Goal: Information Seeking & Learning: Learn about a topic

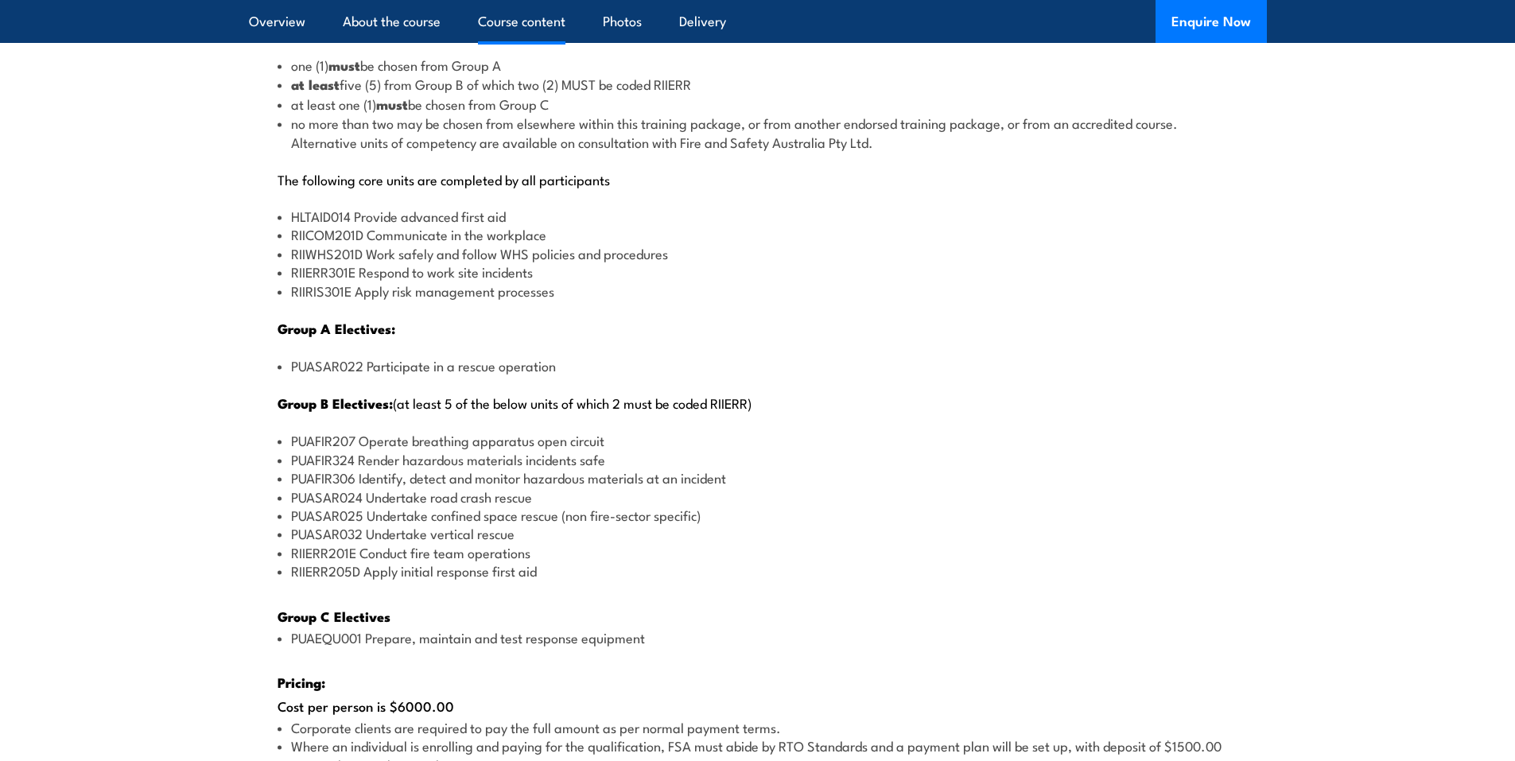
scroll to position [2068, 0]
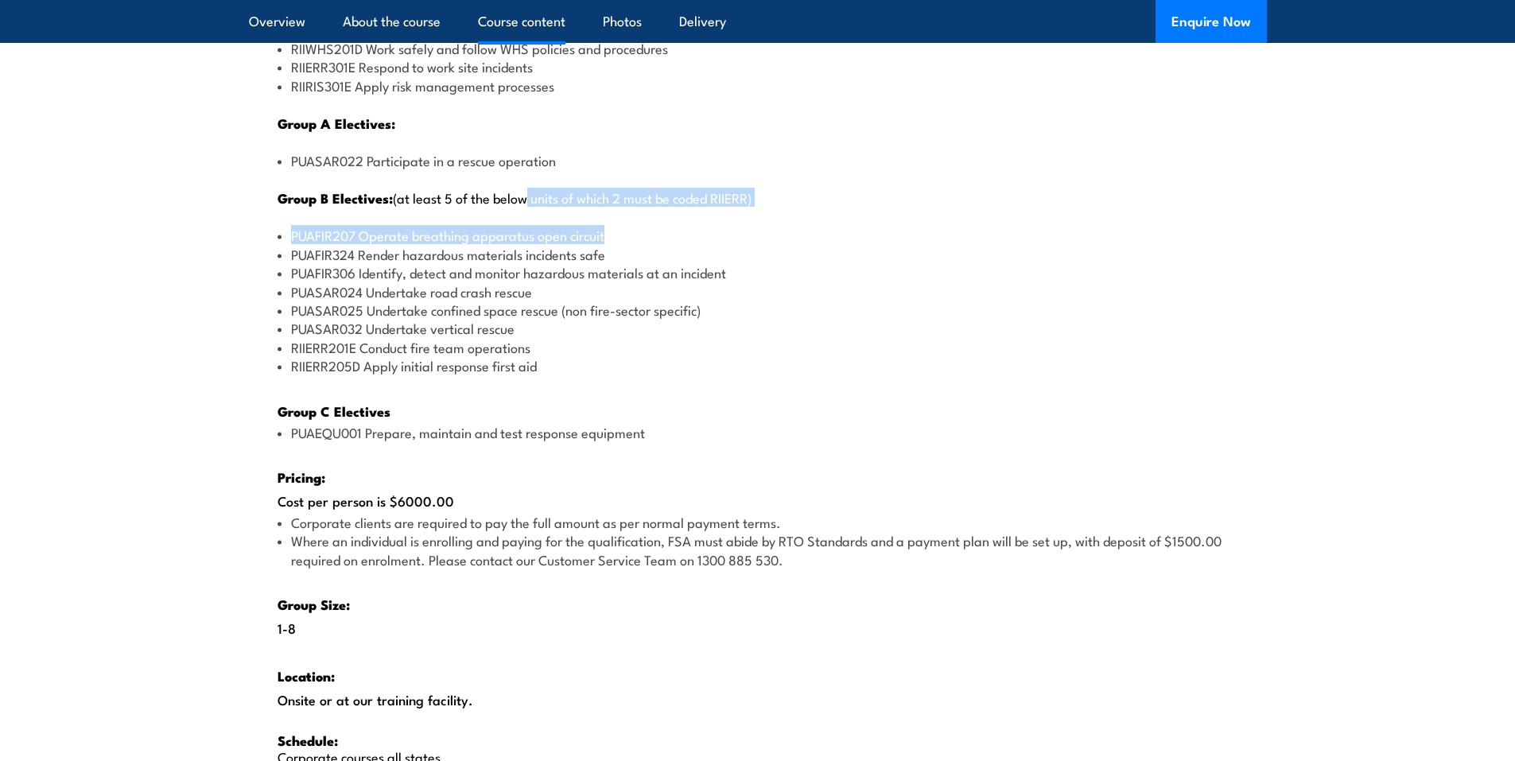
drag, startPoint x: 547, startPoint y: 204, endPoint x: 606, endPoint y: 220, distance: 61.0
click at [606, 220] on div "There are two options, you can choose between: INTENSIVE - Attending the intens…" at bounding box center [758, 249] width 1018 height 1132
click at [574, 206] on p "Group B Electives: (at least 5 of the below units of which 2 must be coded RIIE…" at bounding box center [758, 197] width 961 height 17
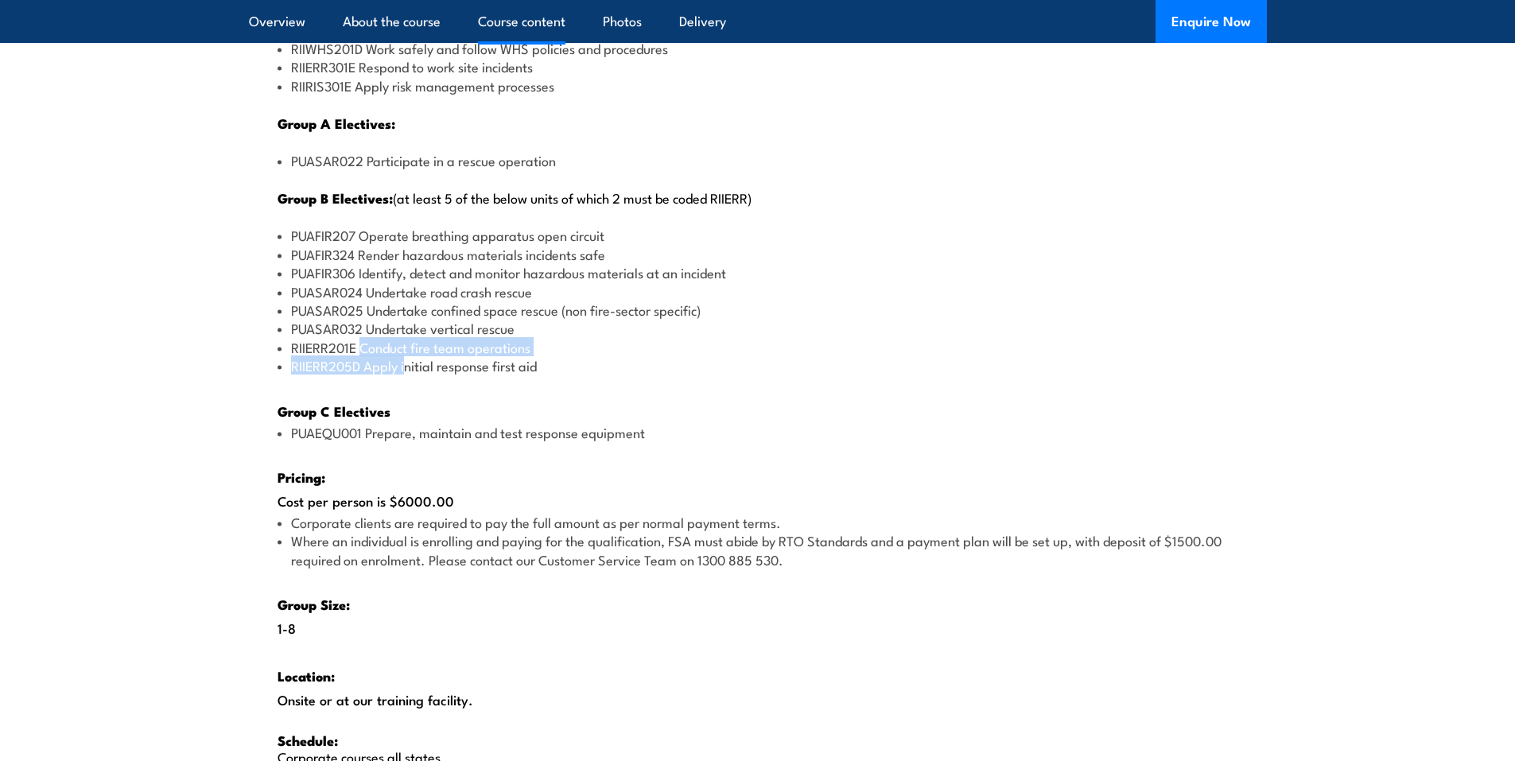
drag, startPoint x: 364, startPoint y: 343, endPoint x: 405, endPoint y: 359, distance: 43.6
click at [405, 359] on ul "PUAFIR207 Operate breathing apparatus open circuit PUAFIR324 Render hazardous m…" at bounding box center [758, 300] width 961 height 149
click at [383, 349] on li "RIIERR201E Conduct fire team operations" at bounding box center [758, 347] width 961 height 18
drag, startPoint x: 410, startPoint y: 327, endPoint x: 512, endPoint y: 328, distance: 101.8
click at [512, 328] on li "PUASAR032 Undertake vertical rescue" at bounding box center [758, 328] width 961 height 18
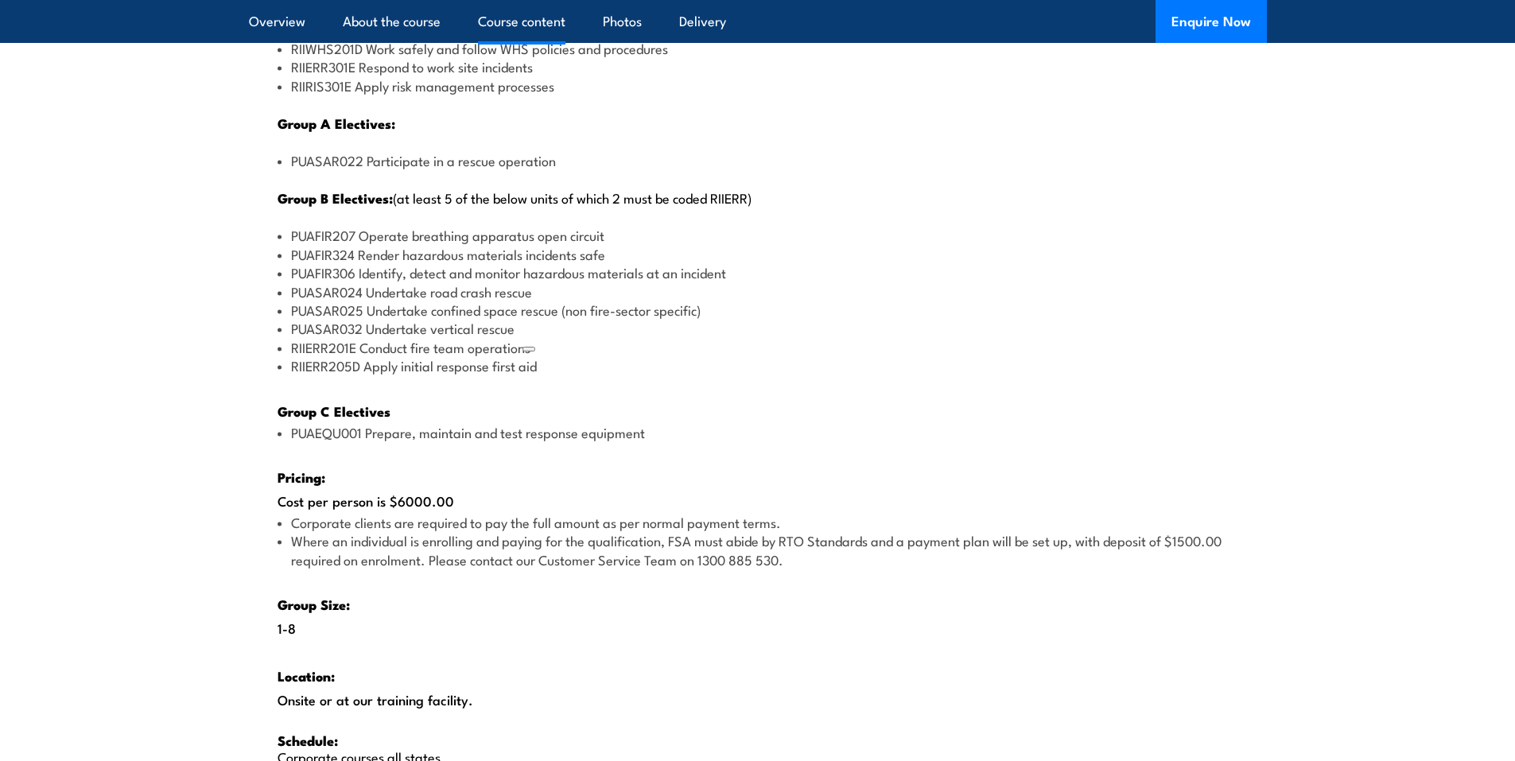
click at [438, 314] on li "PUASAR025 Undertake confined space rescue (non fire-sector specific)" at bounding box center [758, 310] width 961 height 18
drag, startPoint x: 454, startPoint y: 287, endPoint x: 498, endPoint y: 301, distance: 46.0
click at [498, 301] on ul "PUAFIR207 Operate breathing apparatus open circuit PUAFIR324 Render hazardous m…" at bounding box center [758, 300] width 961 height 149
click at [390, 290] on li "PUASAR024 Undertake road crash rescue" at bounding box center [758, 291] width 961 height 18
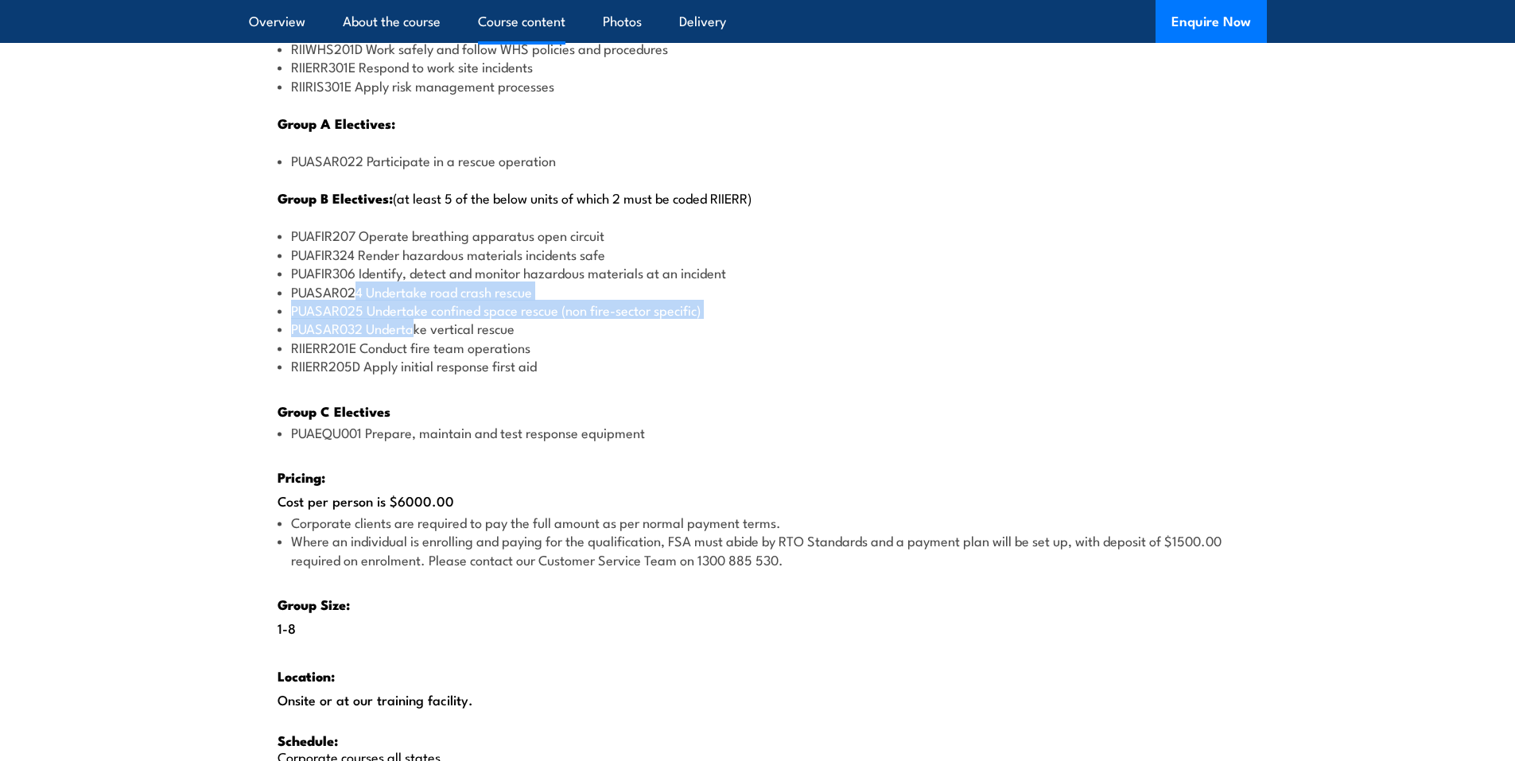
drag, startPoint x: 371, startPoint y: 296, endPoint x: 414, endPoint y: 333, distance: 55.8
click at [414, 333] on ul "PUAFIR207 Operate breathing apparatus open circuit PUAFIR324 Render hazardous m…" at bounding box center [758, 300] width 961 height 149
click at [414, 333] on li "PUASAR032 Undertake vertical rescue" at bounding box center [758, 328] width 961 height 18
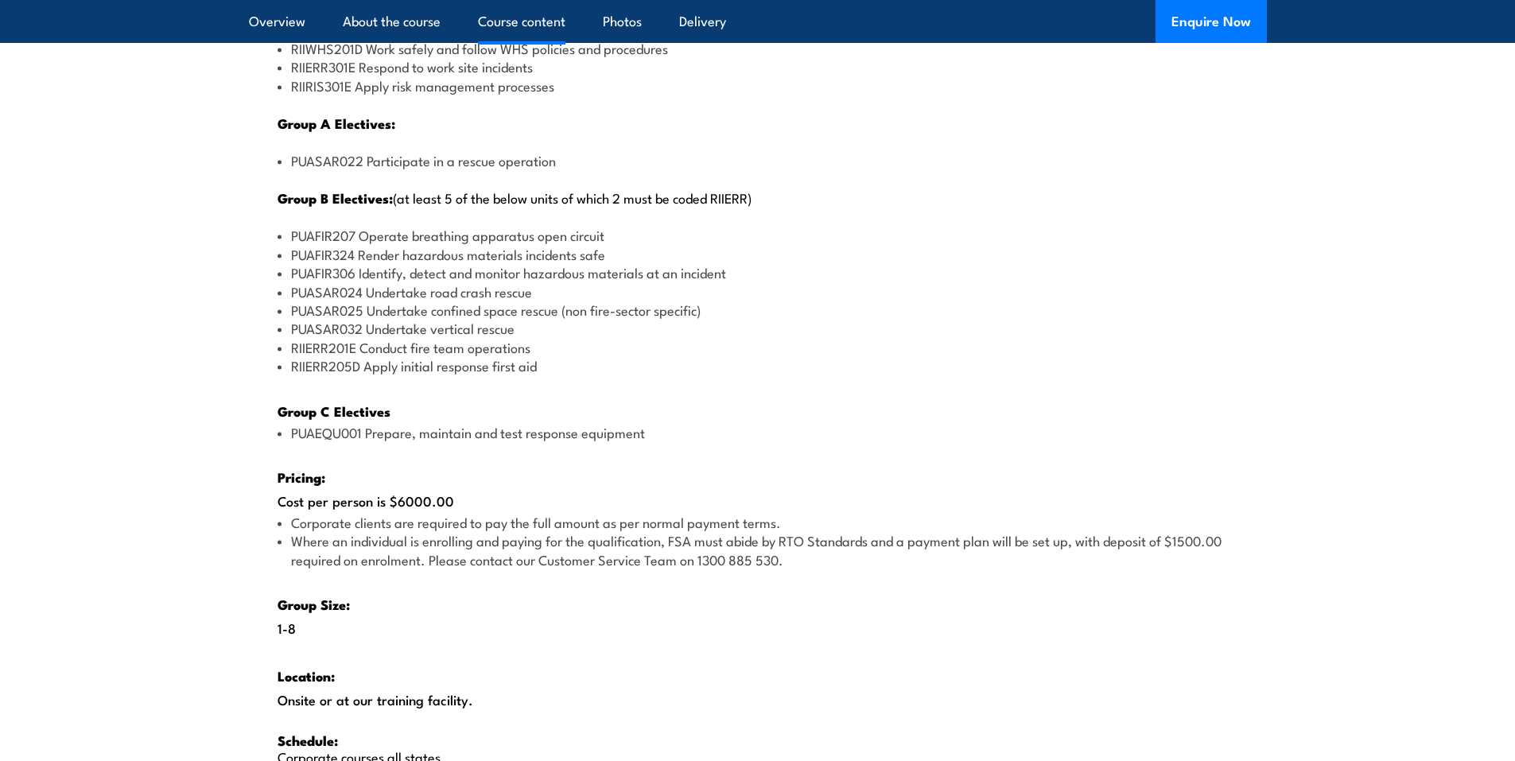
click at [388, 317] on li "PUASAR025 Undertake confined space rescue (non fire-sector specific)" at bounding box center [758, 310] width 961 height 18
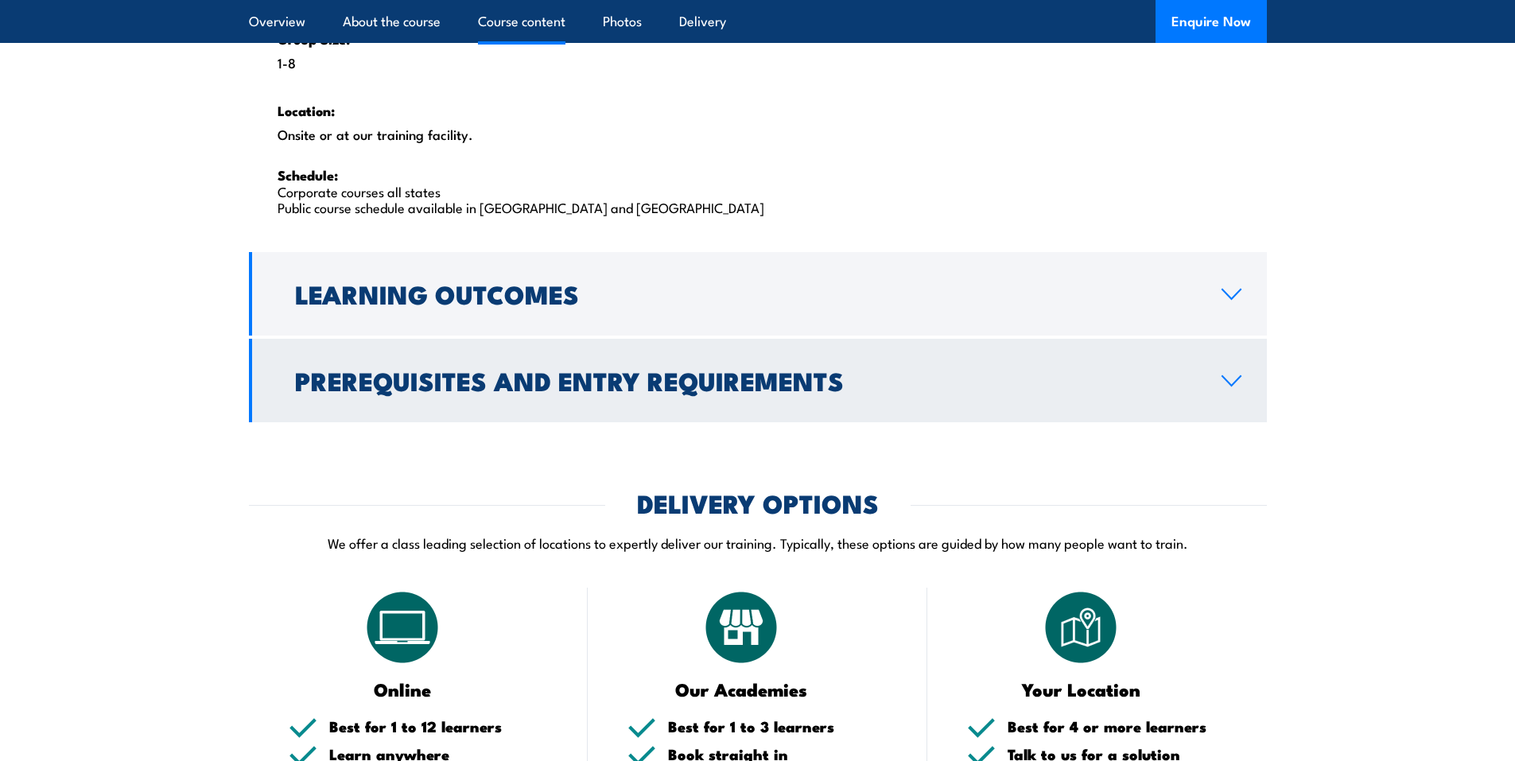
scroll to position [2625, 0]
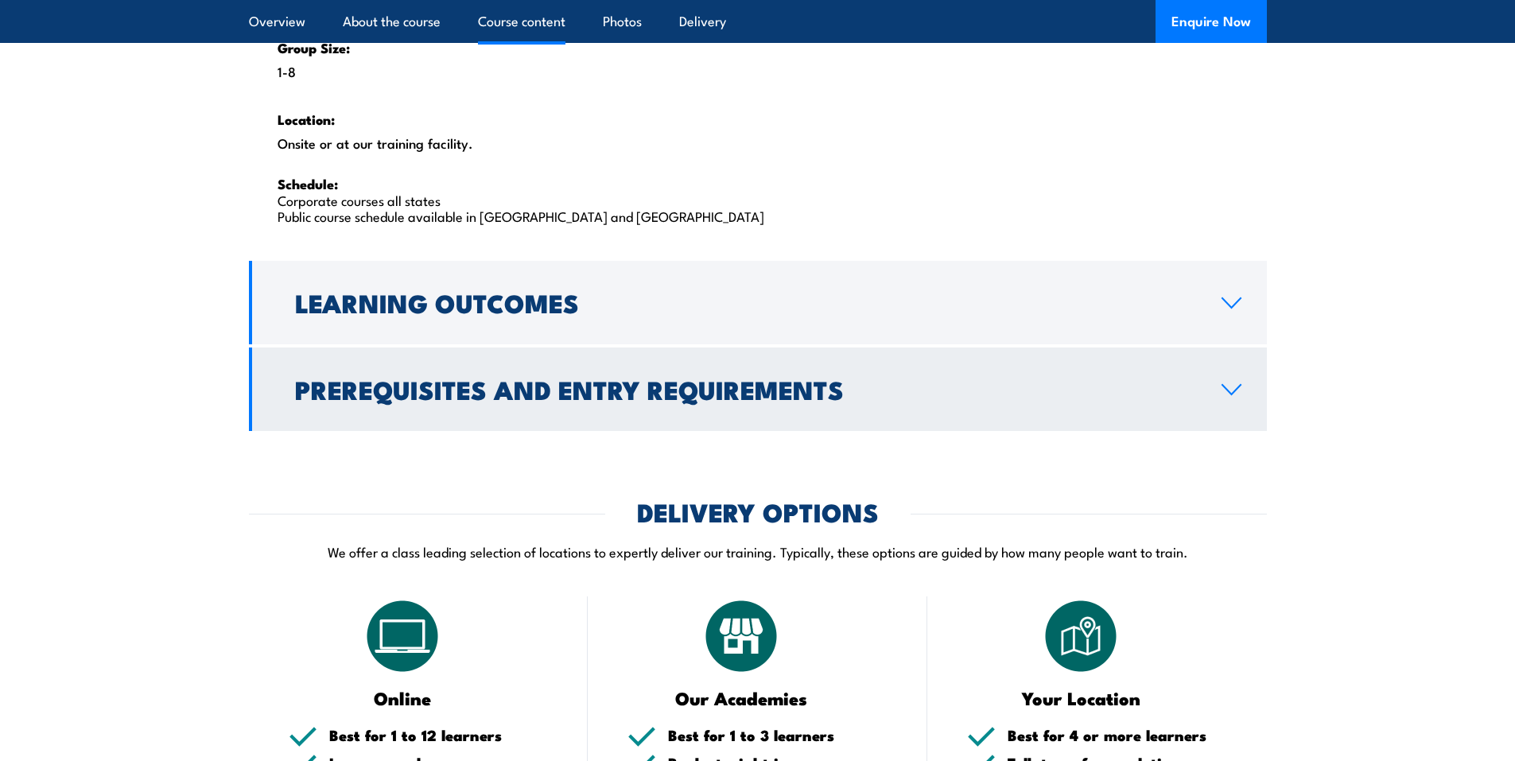
click at [504, 378] on h2 "Prerequisites and Entry Requirements" at bounding box center [745, 389] width 901 height 22
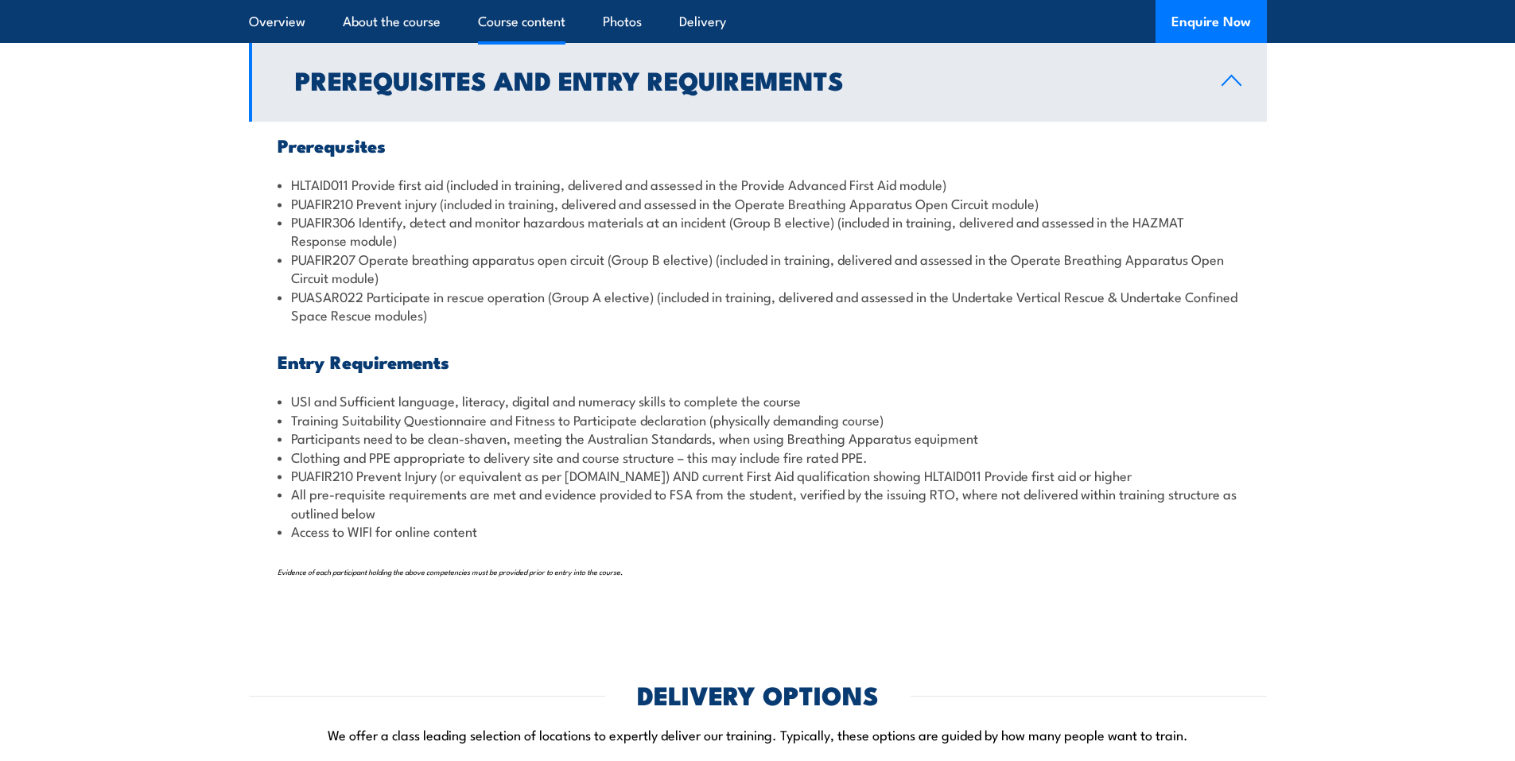
scroll to position [1796, 0]
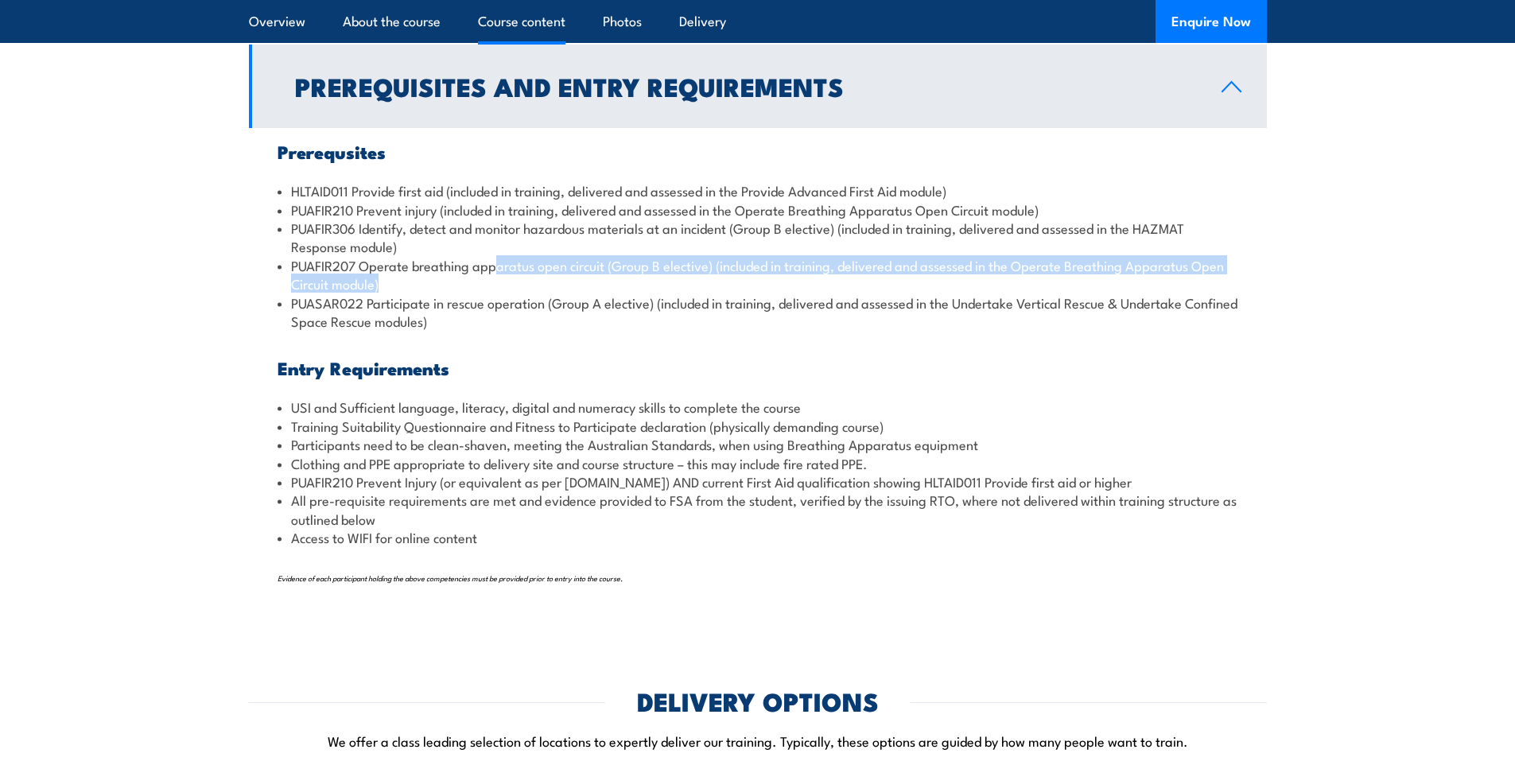
drag, startPoint x: 498, startPoint y: 263, endPoint x: 532, endPoint y: 288, distance: 42.2
click at [532, 288] on li "PUAFIR207 Operate breathing apparatus open circuit (Group B elective) (included…" at bounding box center [758, 274] width 961 height 37
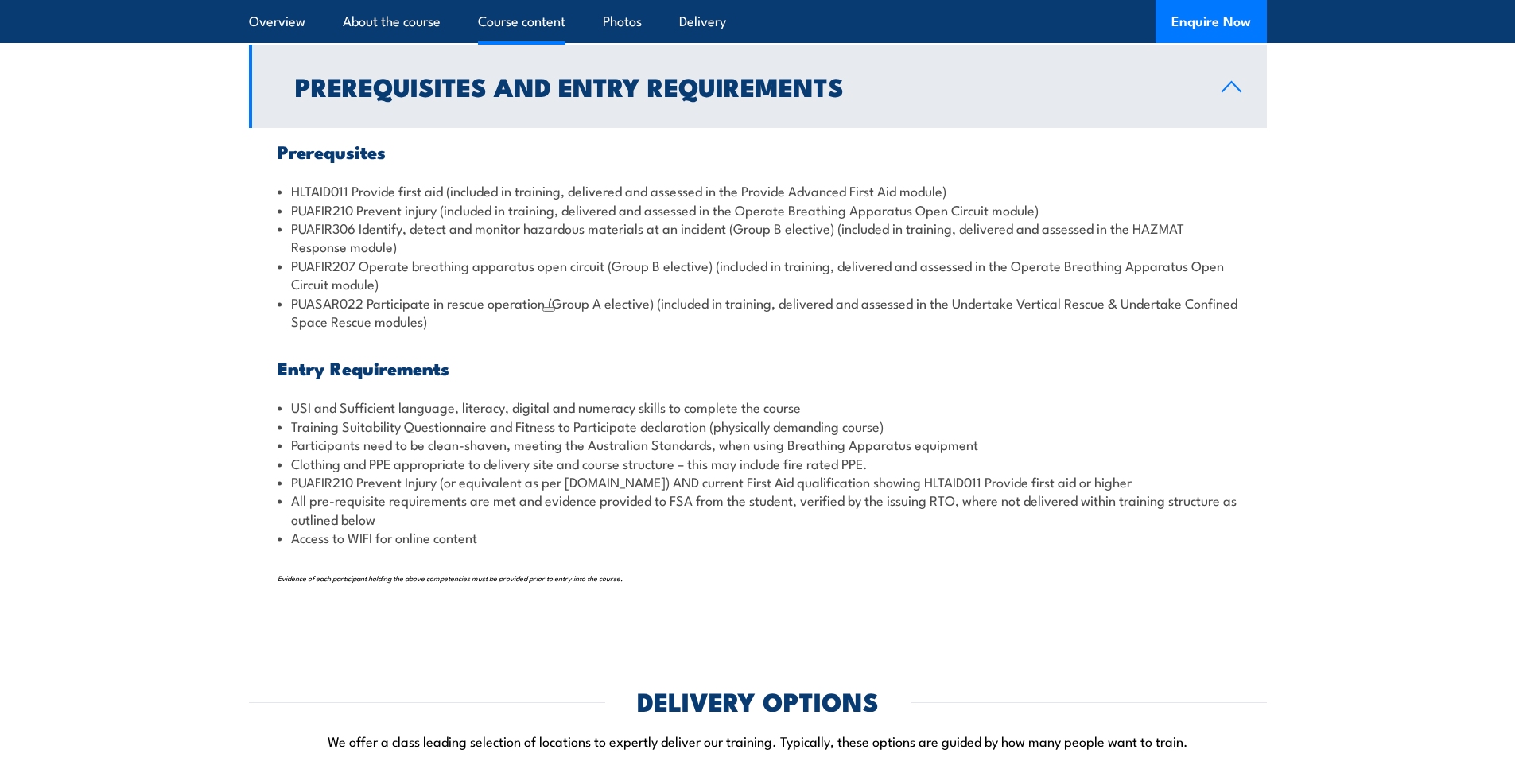
click at [446, 313] on li "PUASAR022 Participate in rescue operation (Group A elective) (included in train…" at bounding box center [758, 312] width 961 height 37
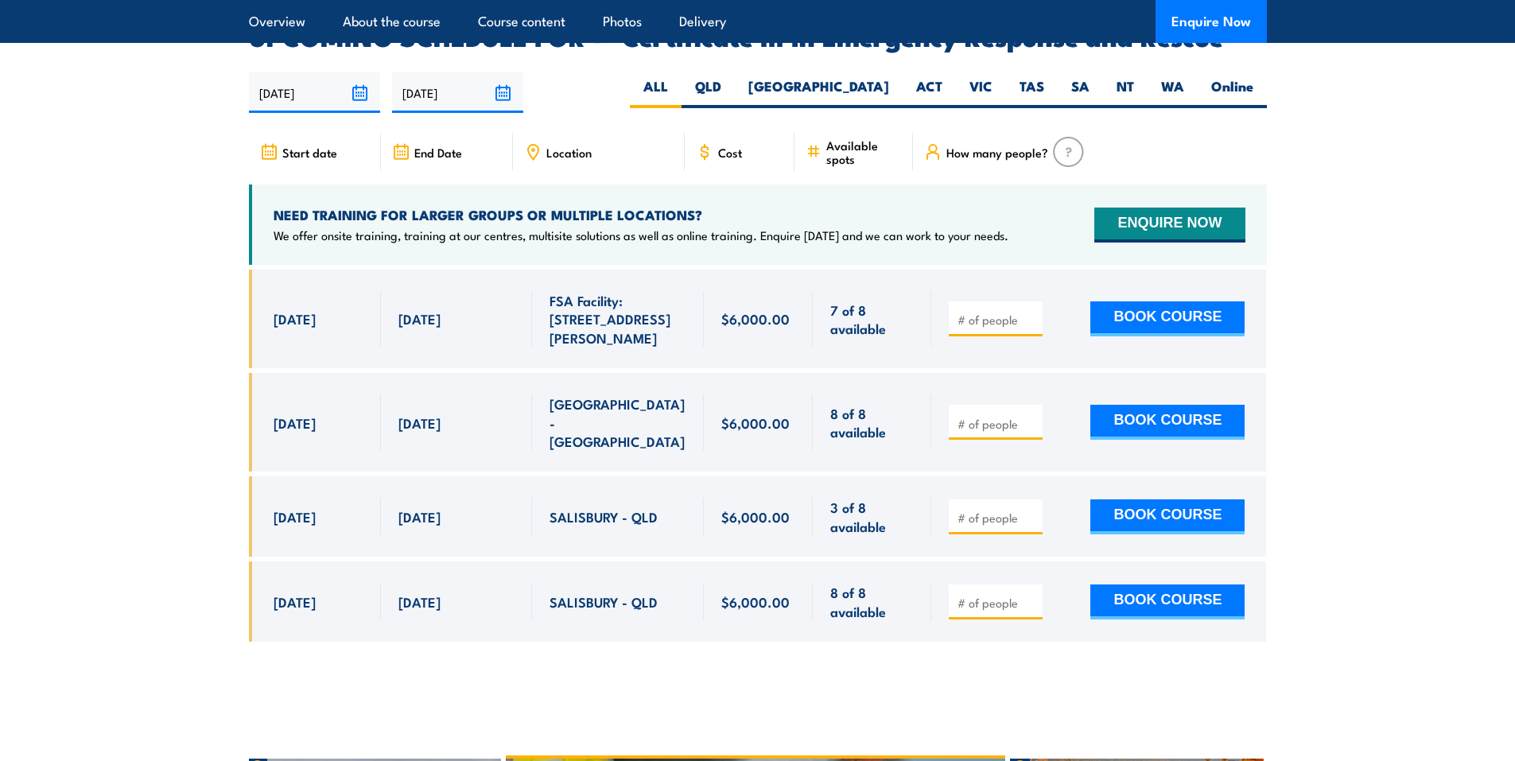
scroll to position [3069, 0]
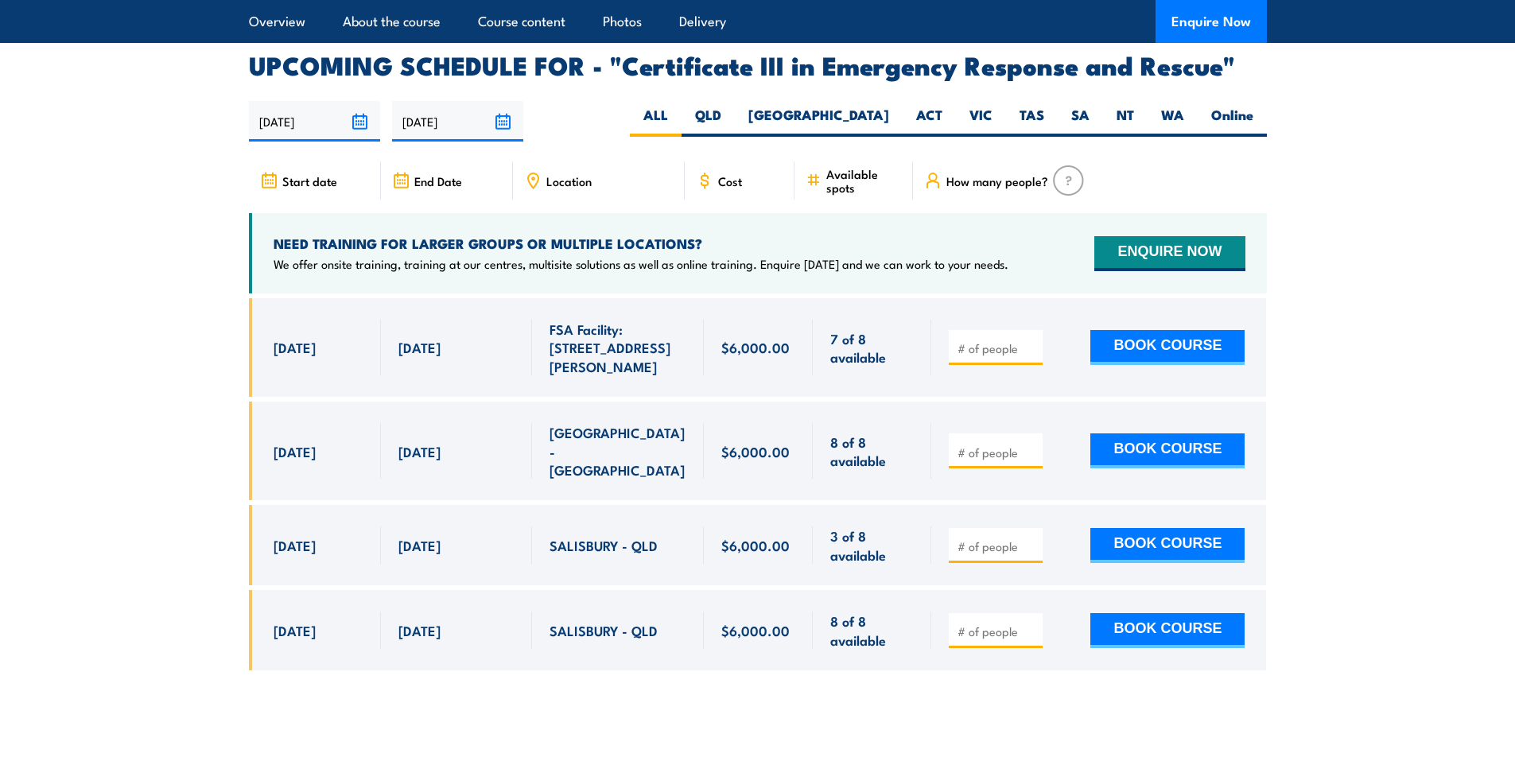
click at [861, 612] on span "8 of 8 available" at bounding box center [873, 630] width 84 height 37
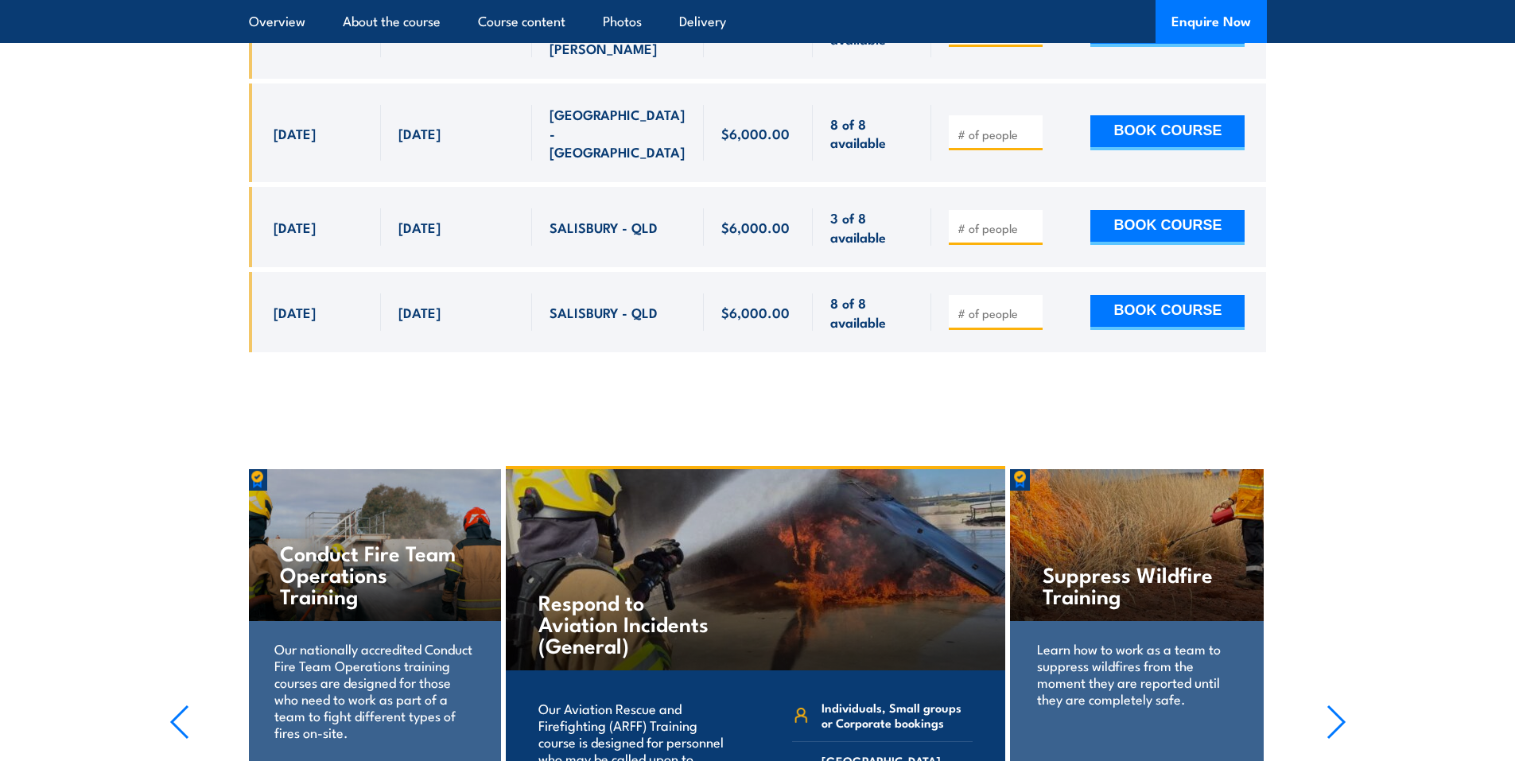
scroll to position [3705, 0]
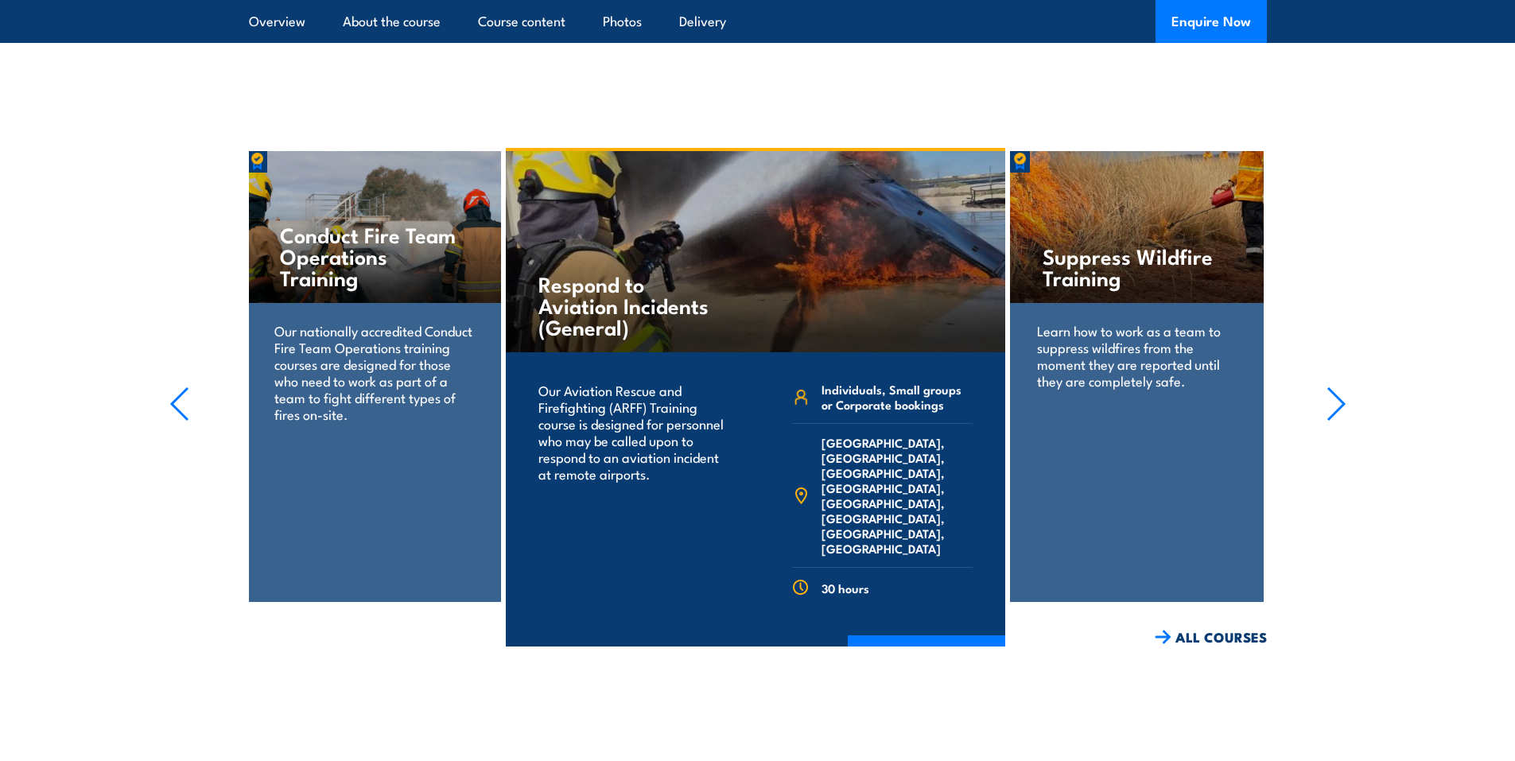
click at [1338, 387] on icon "button" at bounding box center [1337, 404] width 20 height 35
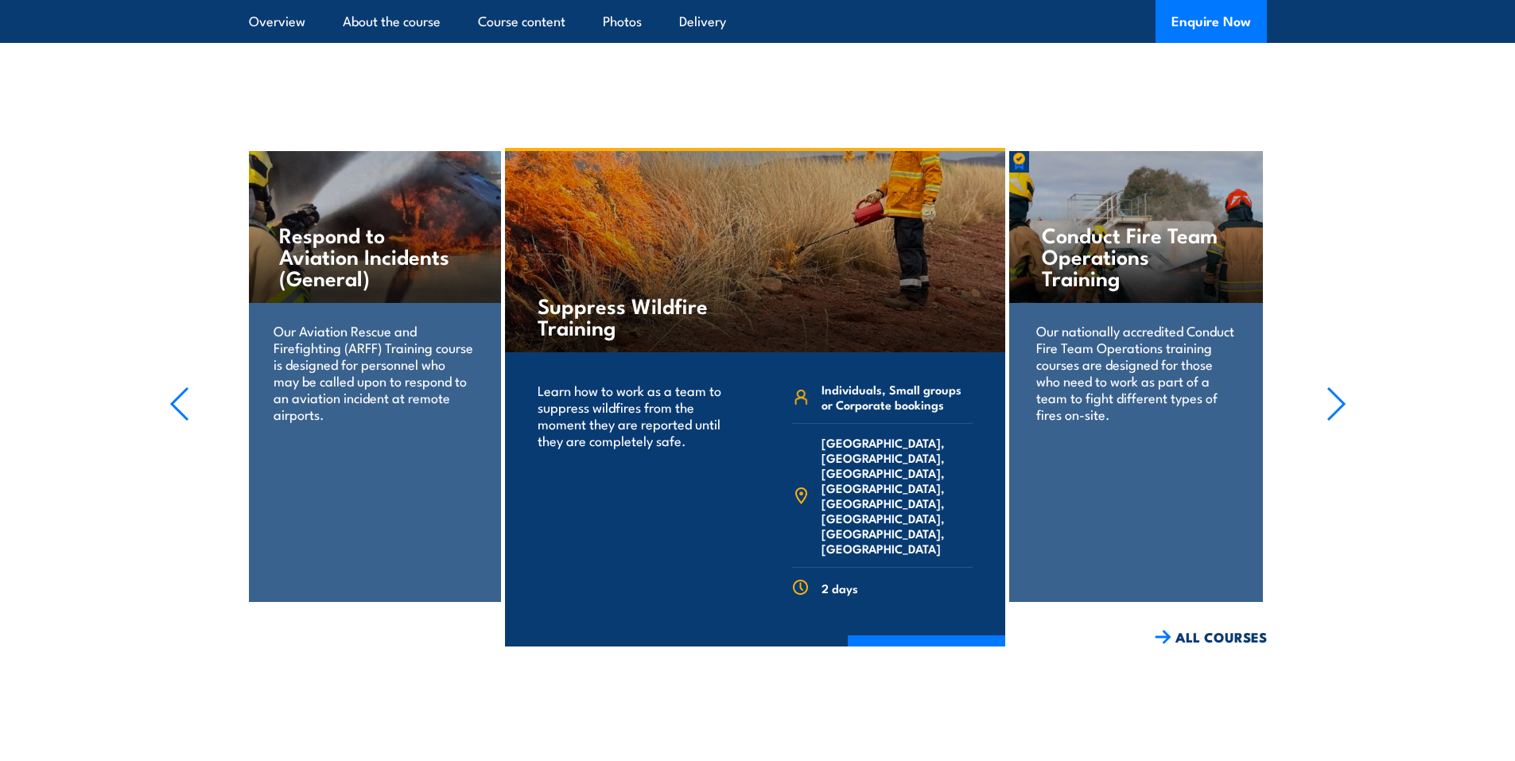
click at [1335, 387] on icon "button" at bounding box center [1337, 404] width 20 height 35
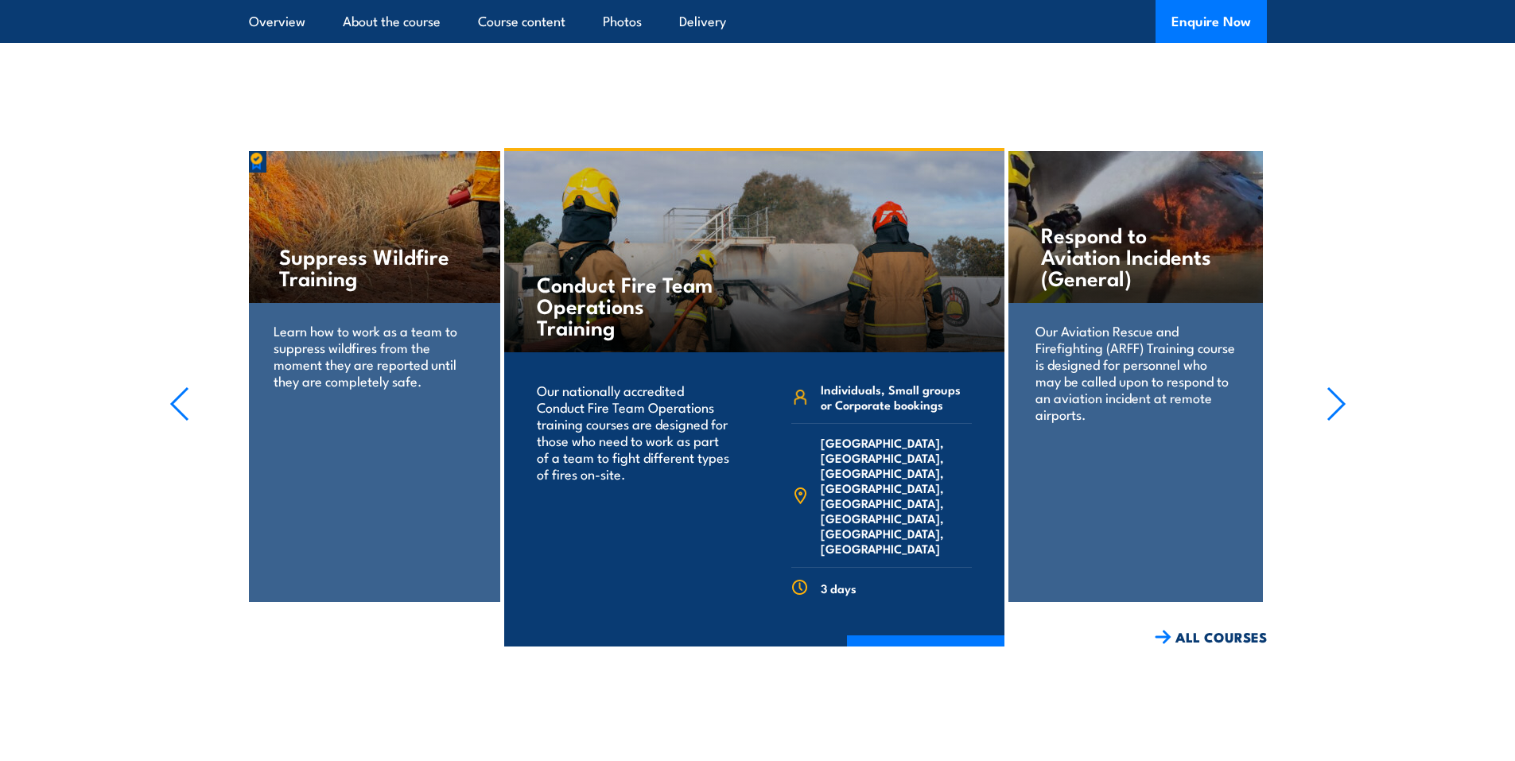
click at [1335, 387] on icon "button" at bounding box center [1337, 404] width 20 height 35
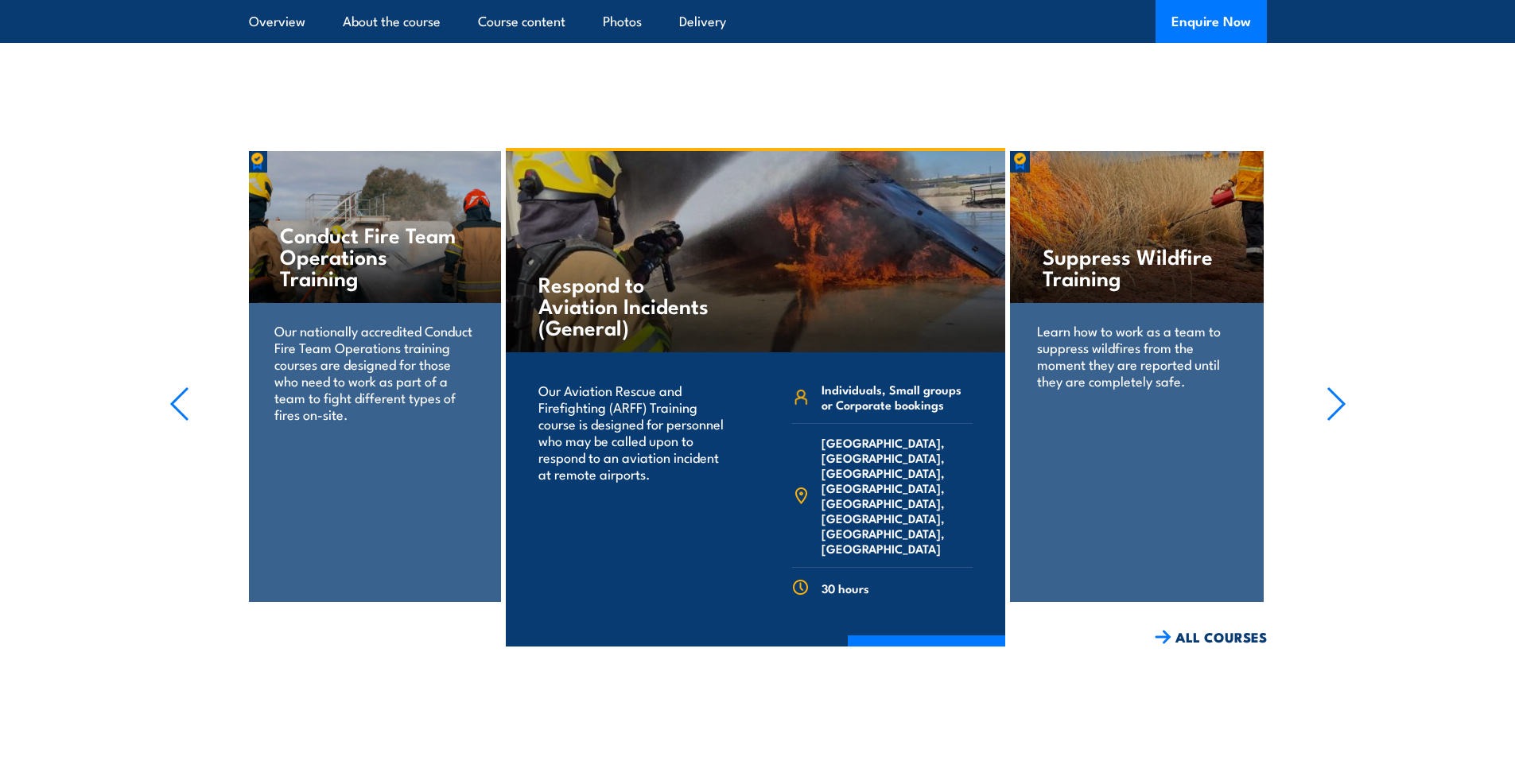
click at [1335, 387] on icon "button" at bounding box center [1337, 404] width 20 height 35
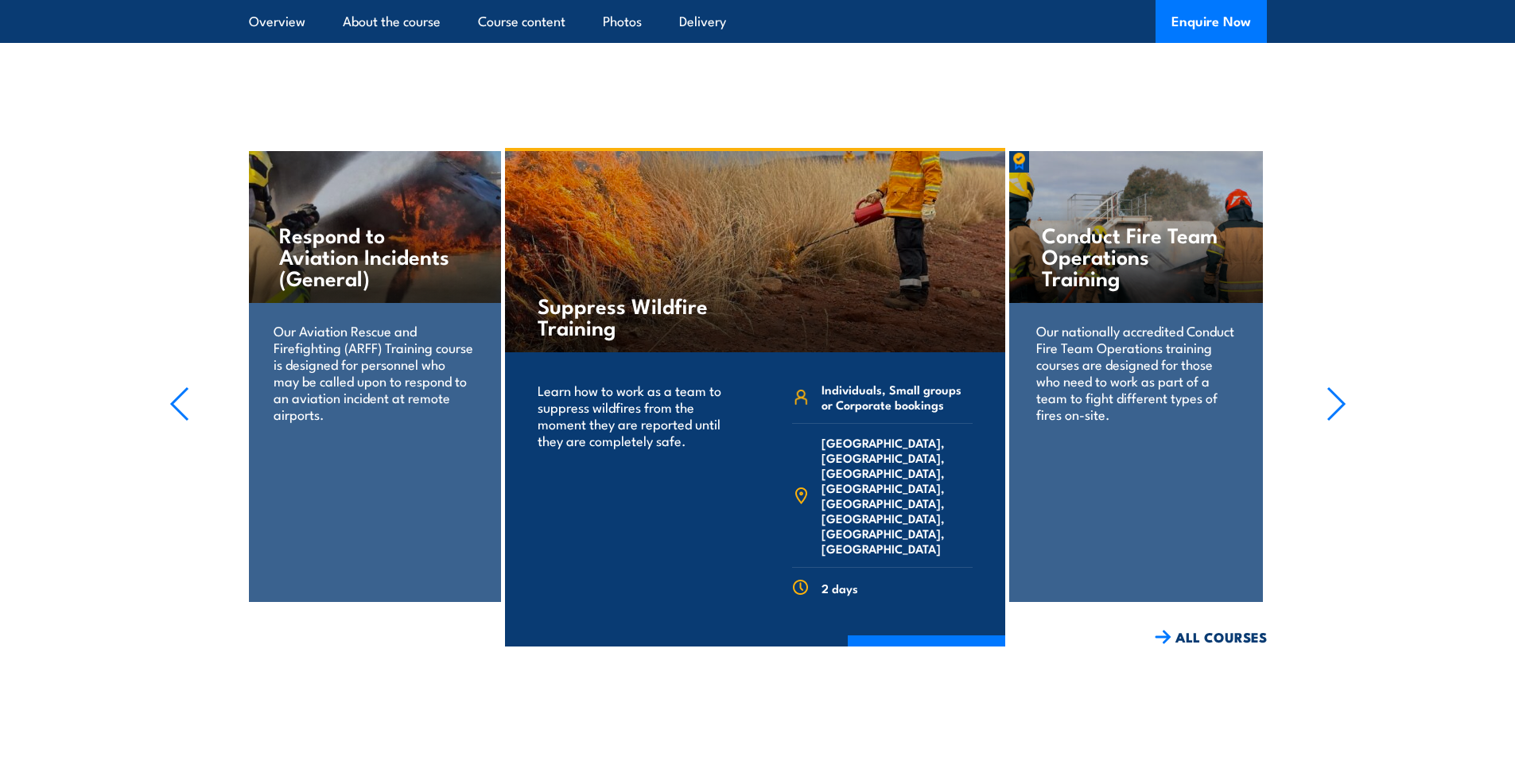
click at [1326, 342] on section "Respond to Aviation Incidents (General) Our Aviation Rescue and Firefighting (A…" at bounding box center [757, 397] width 1515 height 499
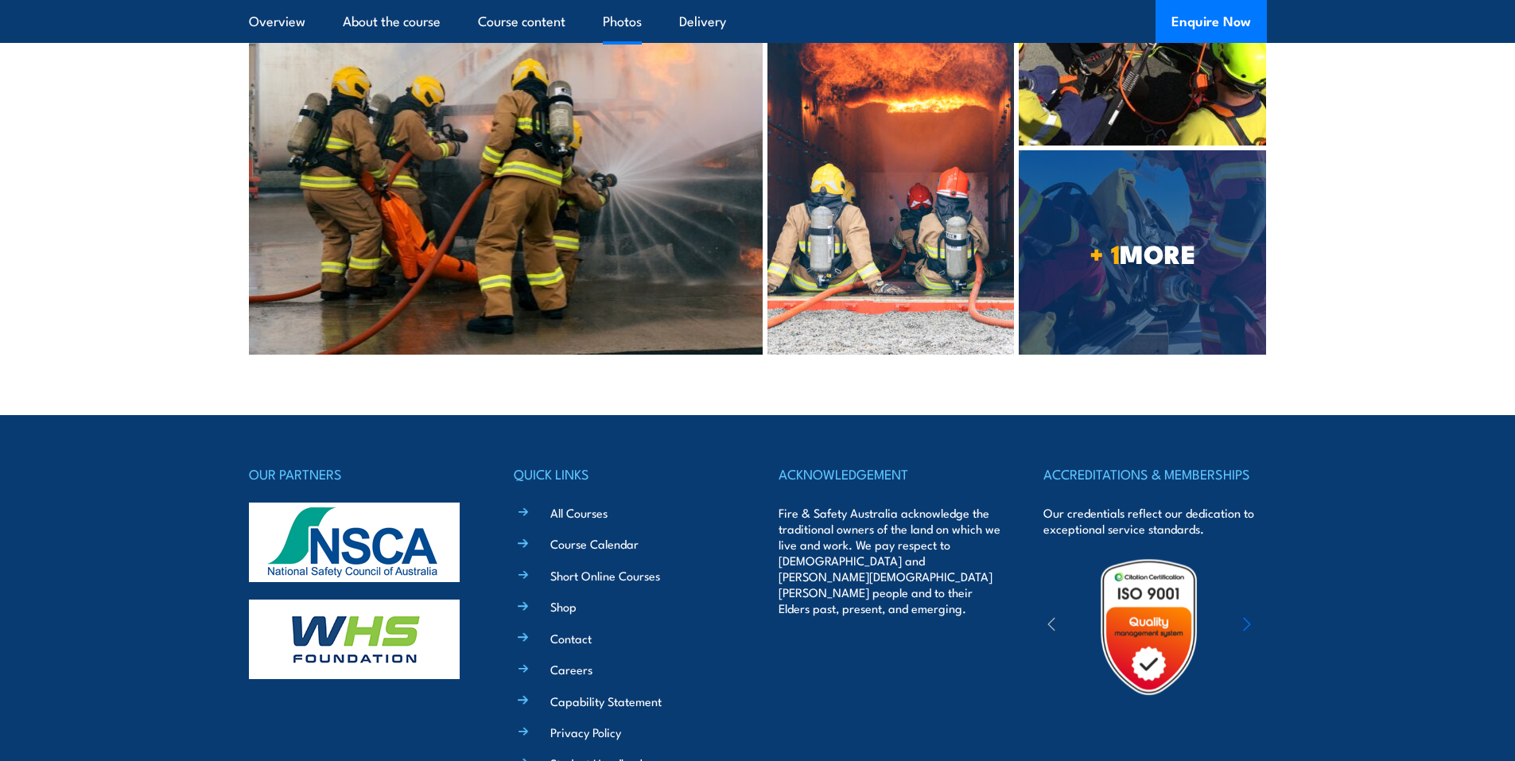
scroll to position [4646, 0]
